Goal: Transaction & Acquisition: Purchase product/service

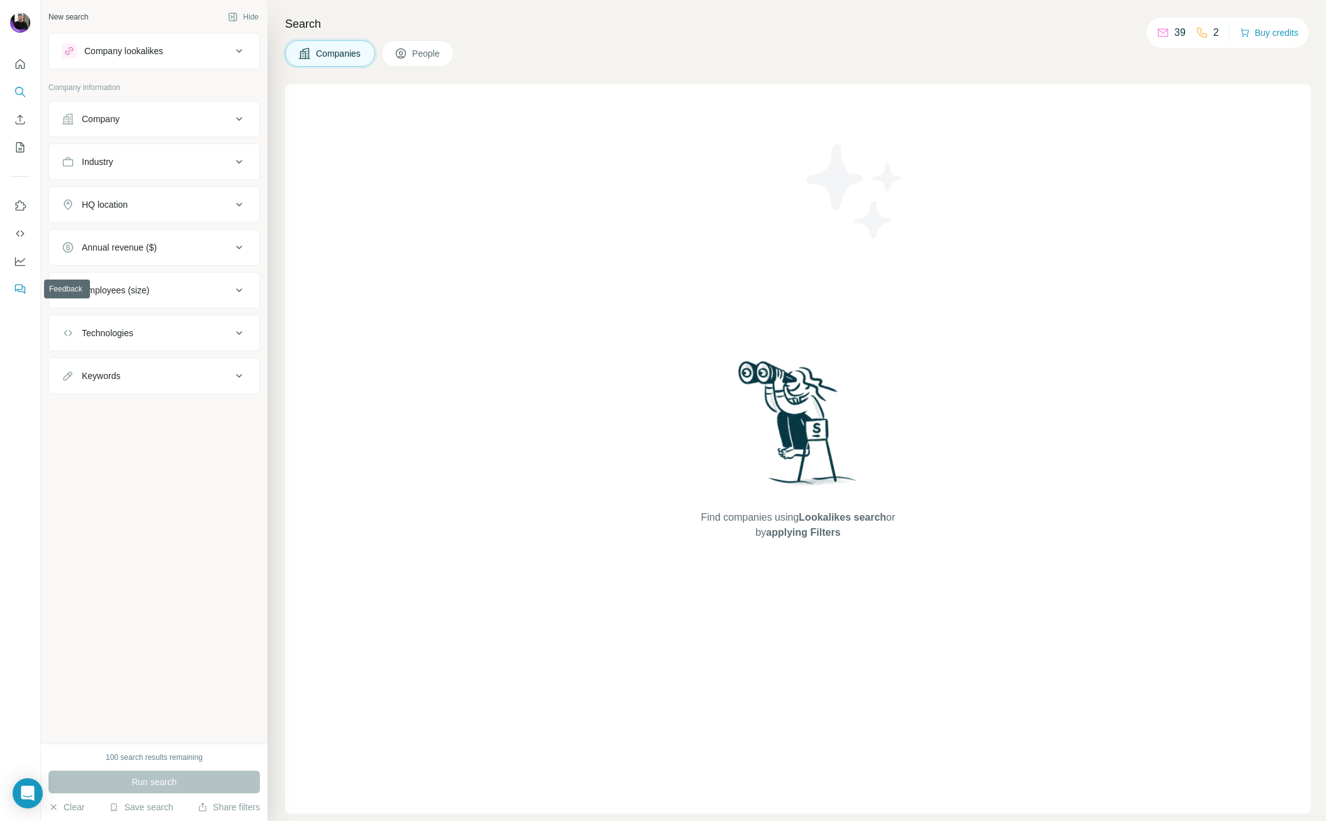
click at [19, 289] on icon "Feedback" at bounding box center [20, 289] width 13 height 13
click at [23, 228] on icon "Use Surfe API" at bounding box center [20, 233] width 13 height 13
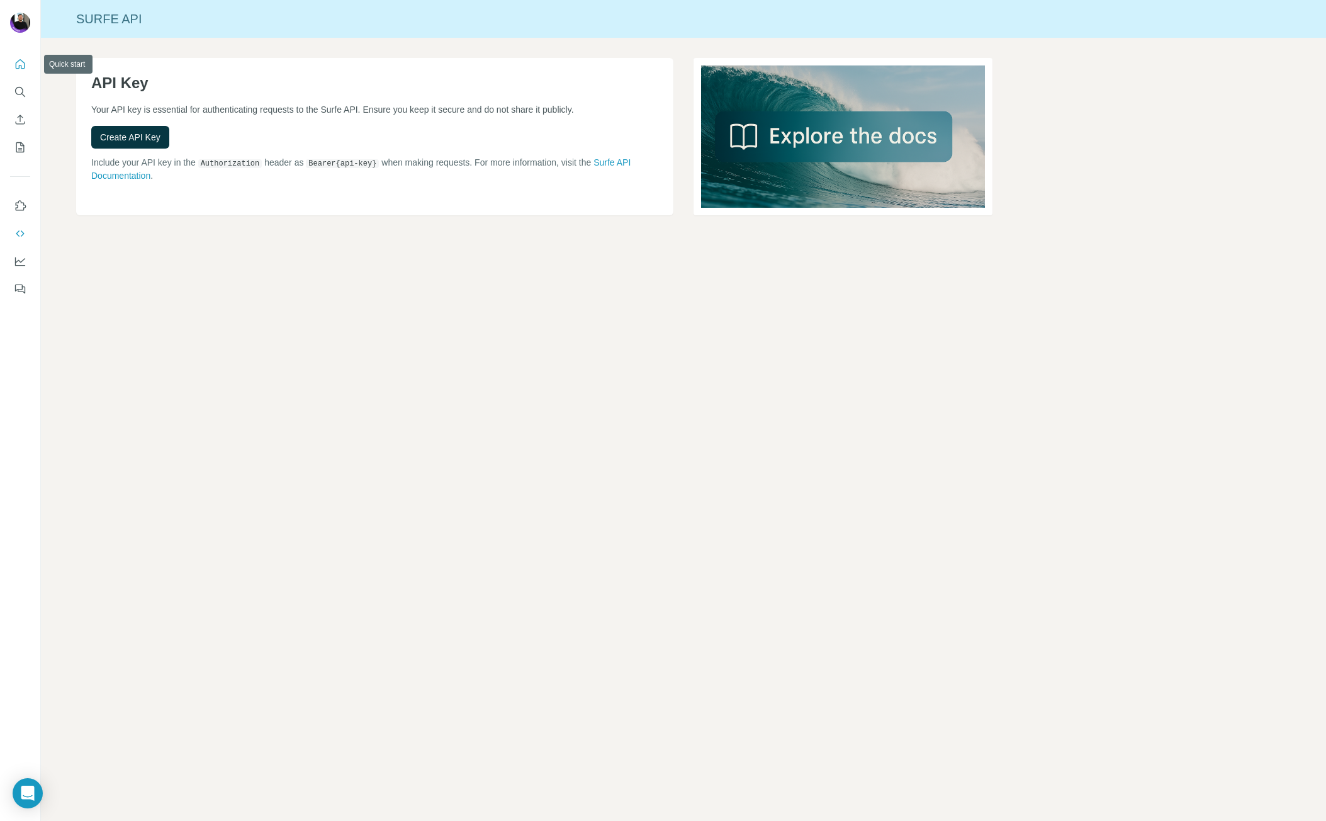
click at [14, 67] on icon "Quick start" at bounding box center [20, 64] width 13 height 13
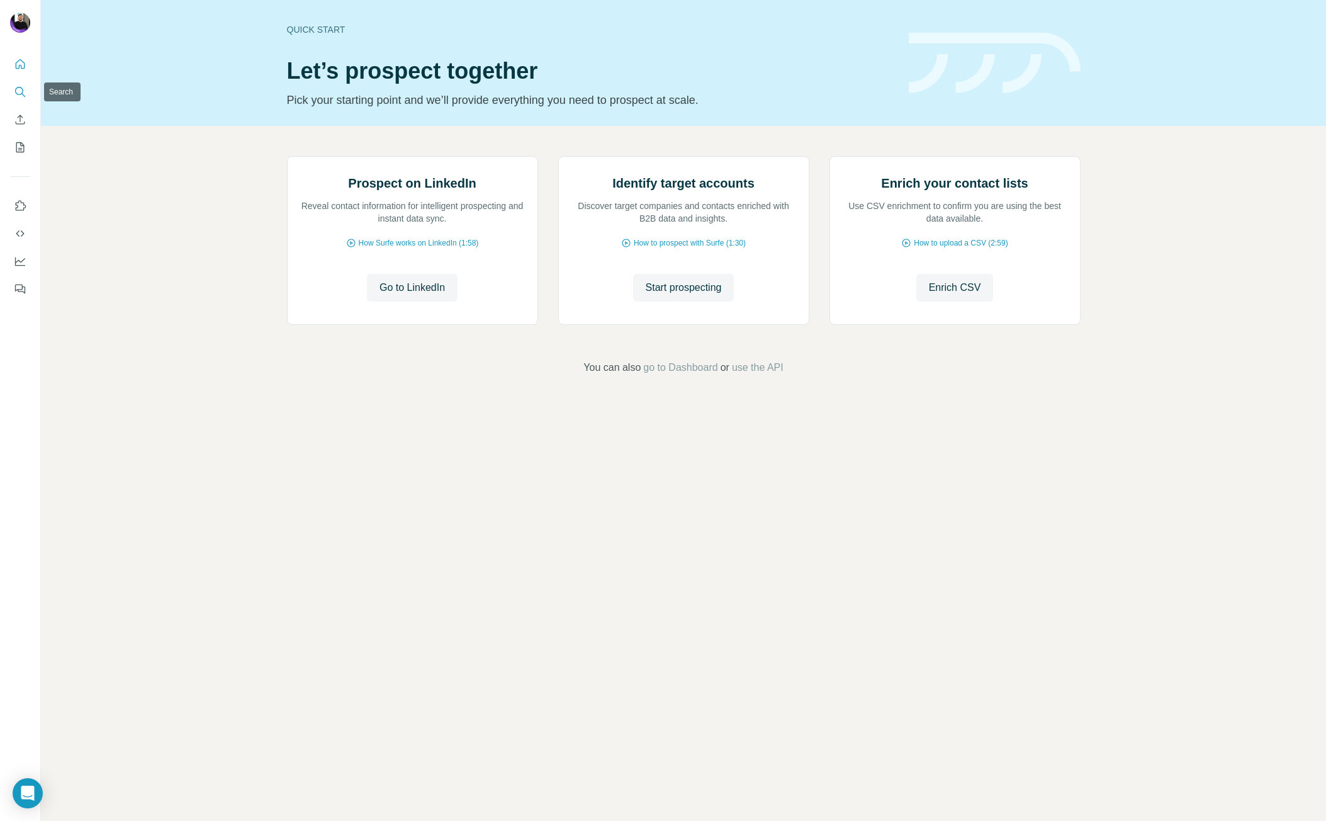
click at [21, 91] on icon "Search" at bounding box center [20, 92] width 13 height 13
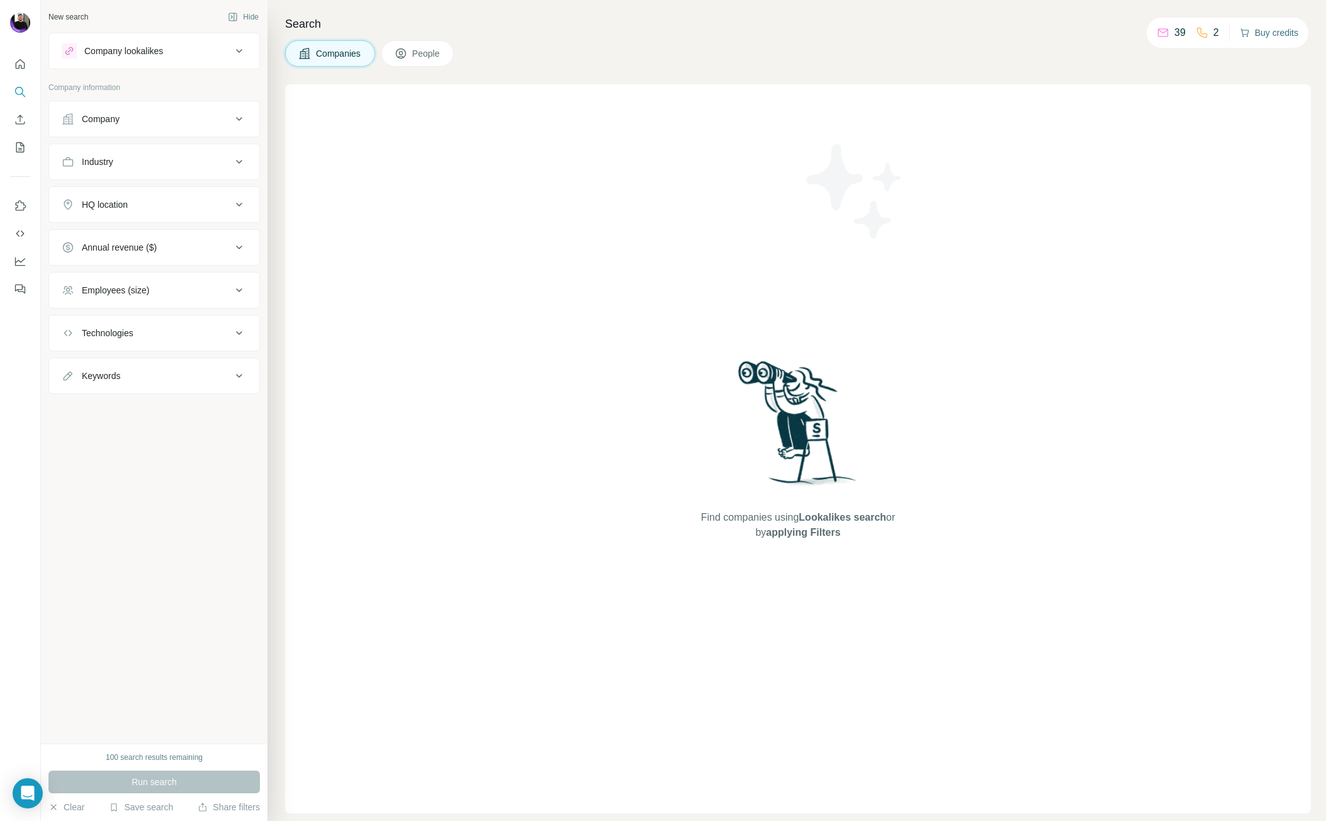
click at [1270, 33] on button "Buy credits" at bounding box center [1269, 33] width 59 height 18
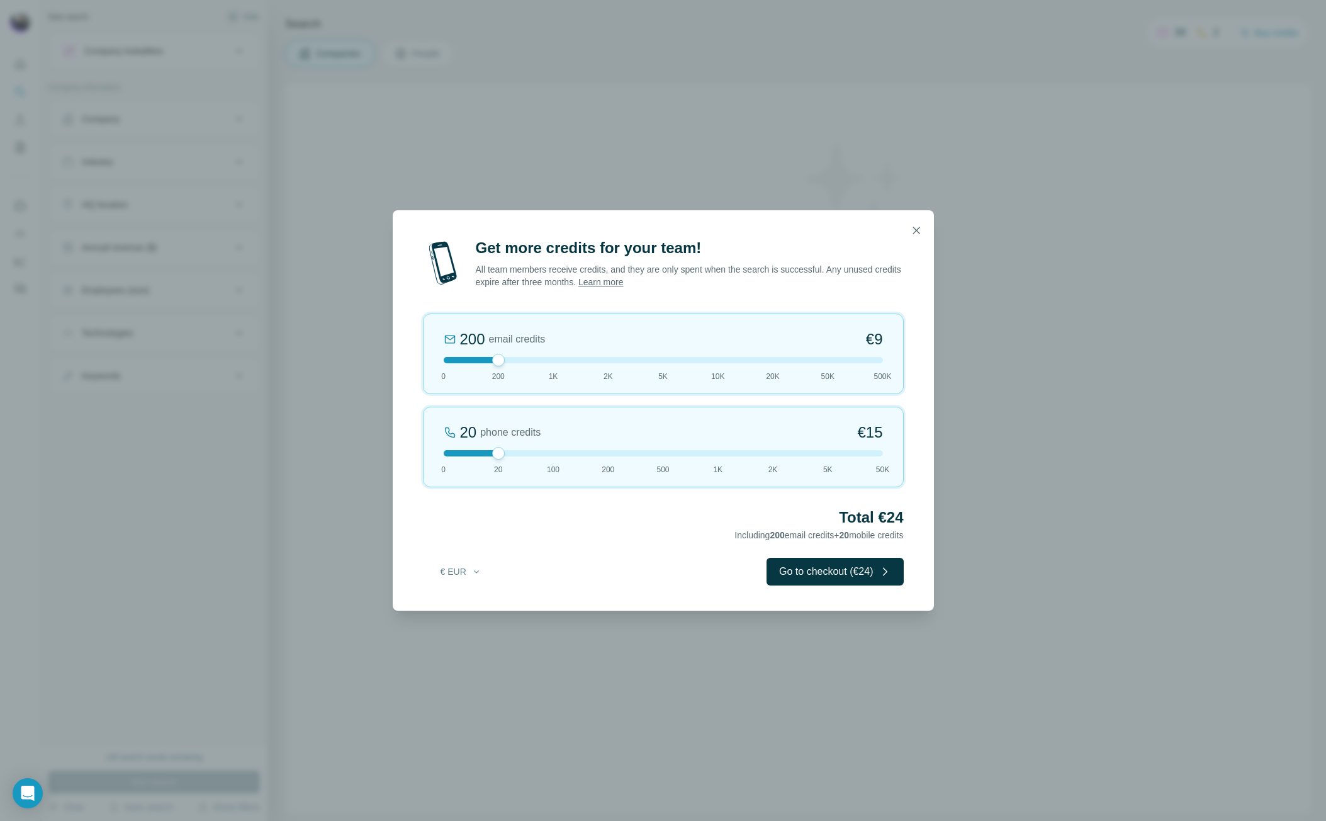
drag, startPoint x: 509, startPoint y: 454, endPoint x: 777, endPoint y: 453, distance: 268.1
click at [777, 453] on div at bounding box center [663, 453] width 439 height 6
drag, startPoint x: 777, startPoint y: 453, endPoint x: 933, endPoint y: 460, distance: 156.2
click at [933, 460] on div "Get more credits for your team! All team members receive credits, and they are …" at bounding box center [663, 424] width 541 height 373
drag, startPoint x: 881, startPoint y: 453, endPoint x: 651, endPoint y: 464, distance: 230.0
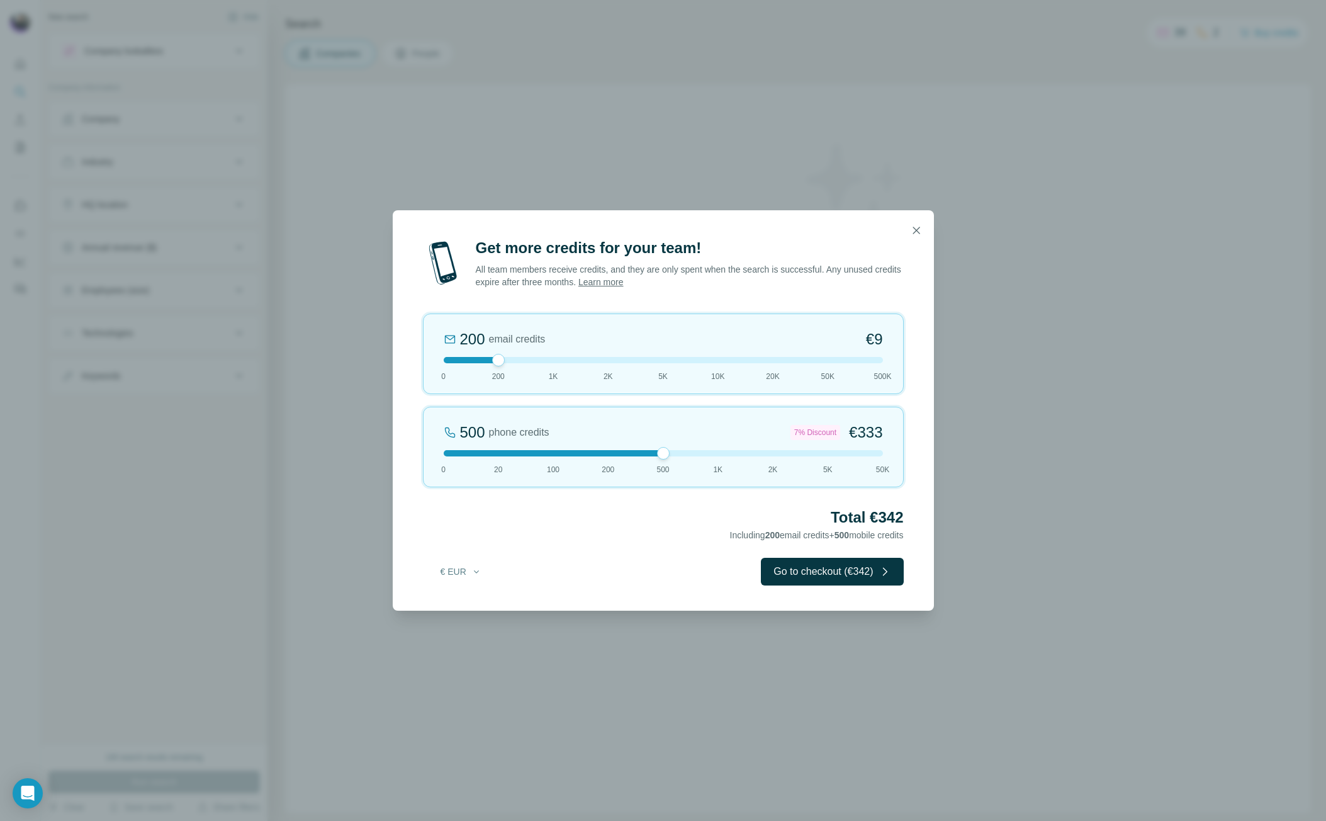
click at [651, 464] on div "500 phone credits 7% Discount €333 0 20 100 200 500 1K 2K 5K 50K" at bounding box center [663, 447] width 481 height 81
click at [922, 230] on icon "button" at bounding box center [916, 230] width 13 height 13
